Goal: Communication & Community: Connect with others

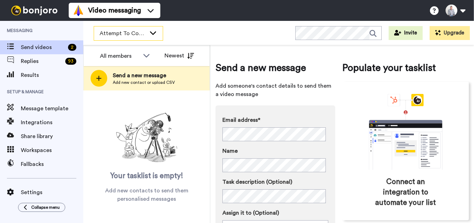
click at [135, 37] on span "Attempt To Contact 3" at bounding box center [123, 33] width 47 height 8
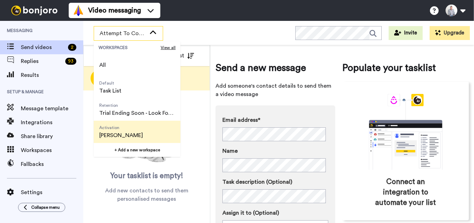
click at [125, 137] on span "[PERSON_NAME]" at bounding box center [121, 135] width 44 height 8
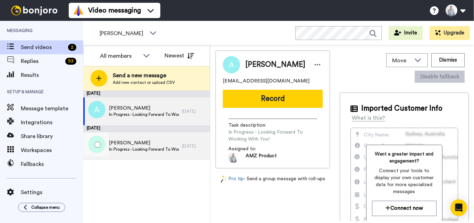
click at [150, 147] on span "In Progress - Looking Forward To Working With You!" at bounding box center [144, 149] width 70 height 6
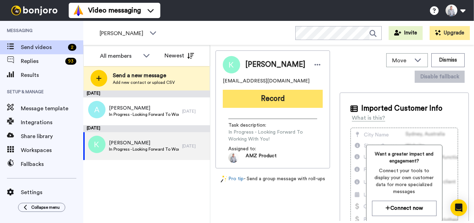
click at [259, 101] on button "Record" at bounding box center [273, 99] width 100 height 18
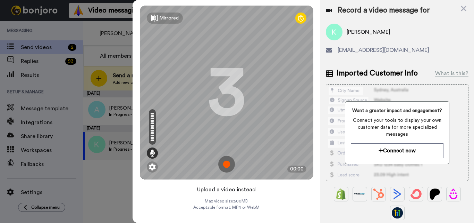
click at [227, 192] on button "Upload a video instead" at bounding box center [226, 189] width 63 height 9
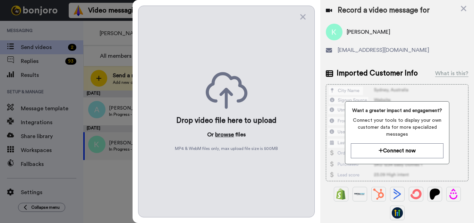
click at [224, 138] on button "browse" at bounding box center [224, 134] width 19 height 8
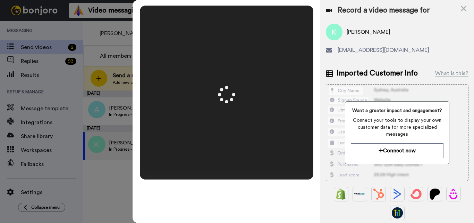
click at [357, 33] on span "[PERSON_NAME]" at bounding box center [369, 32] width 44 height 8
copy span "[PERSON_NAME]"
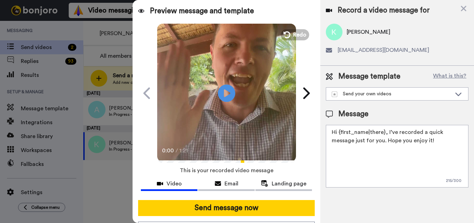
drag, startPoint x: 384, startPoint y: 132, endPoint x: 339, endPoint y: 130, distance: 45.2
click at [339, 130] on textarea "Hi {first_name|there}, I’ve recorded a quick message just for you. Hope you enj…" at bounding box center [397, 156] width 143 height 62
paste textarea "[PERSON_NAME]"
type textarea "Hi Kevin, I’ve recorded a quick message just for you. Hope you enjoy it!"
click at [273, 204] on button "Send message now" at bounding box center [226, 208] width 177 height 16
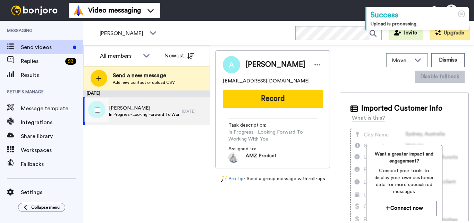
click at [146, 115] on span "In Progress - Looking Forward To Working With You!" at bounding box center [144, 114] width 70 height 6
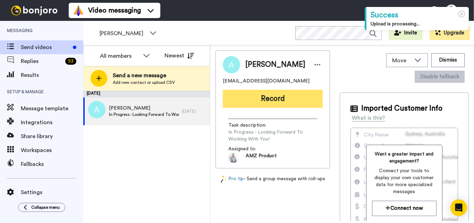
click at [248, 92] on button "Record" at bounding box center [273, 99] width 100 height 18
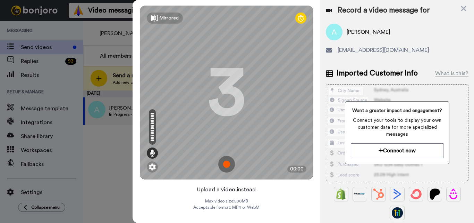
click at [221, 191] on button "Upload a video instead" at bounding box center [226, 189] width 63 height 9
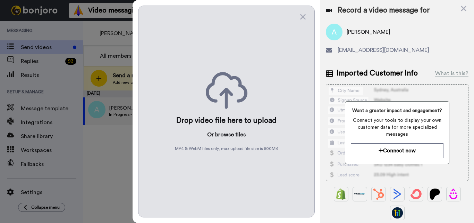
click at [223, 133] on button "browse" at bounding box center [224, 134] width 19 height 8
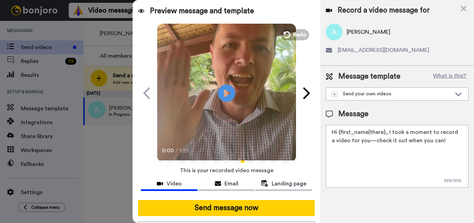
drag, startPoint x: 383, startPoint y: 132, endPoint x: 338, endPoint y: 133, distance: 44.8
click at [338, 133] on textarea "Hi {first_name|there}, I took a moment to record a video for you—check it out w…" at bounding box center [397, 156] width 143 height 62
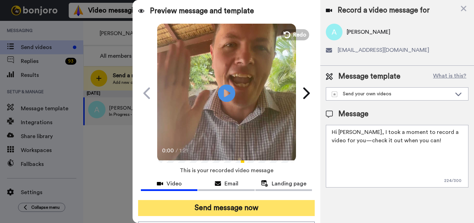
type textarea "Hi Ali, I took a moment to record a video for you—check it out when you can!"
click at [243, 206] on button "Send message now" at bounding box center [226, 208] width 177 height 16
